Goal: Task Accomplishment & Management: Manage account settings

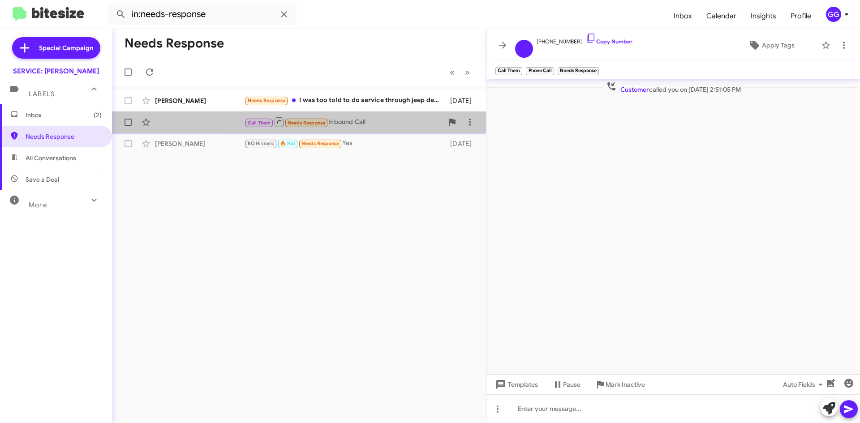
click at [372, 130] on div "Call Them Needs Response Inbound Call an hour ago" at bounding box center [299, 122] width 360 height 18
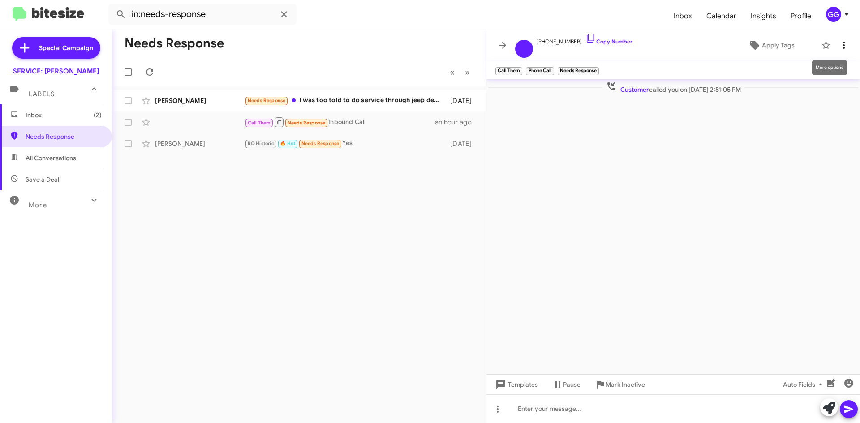
click at [839, 41] on icon at bounding box center [844, 45] width 11 height 11
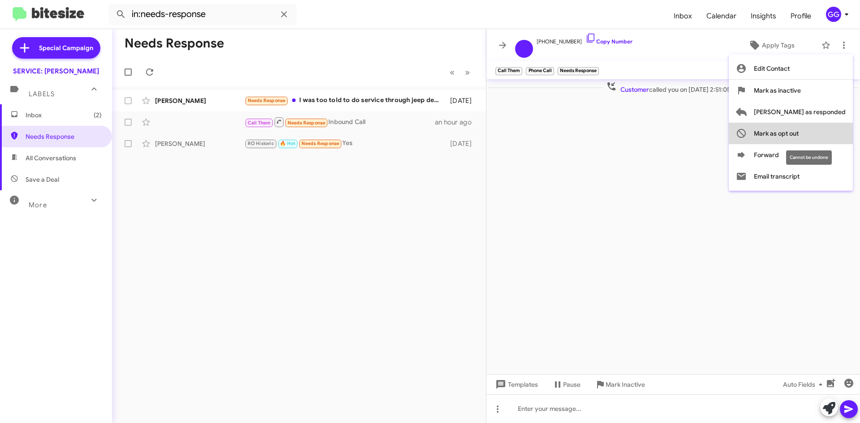
click at [799, 131] on span "Mark as opt out" at bounding box center [776, 134] width 45 height 22
